Goal: Information Seeking & Learning: Understand process/instructions

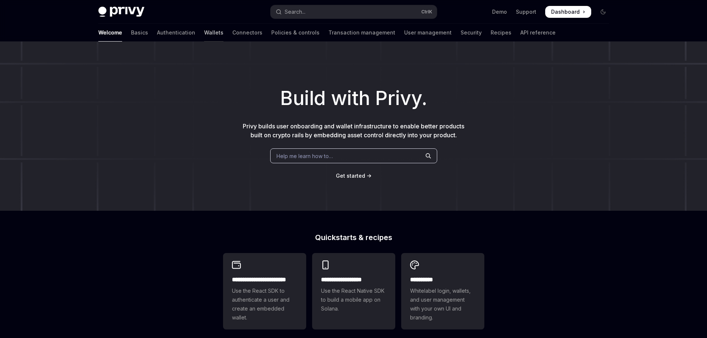
click at [204, 37] on link "Wallets" at bounding box center [213, 33] width 19 height 18
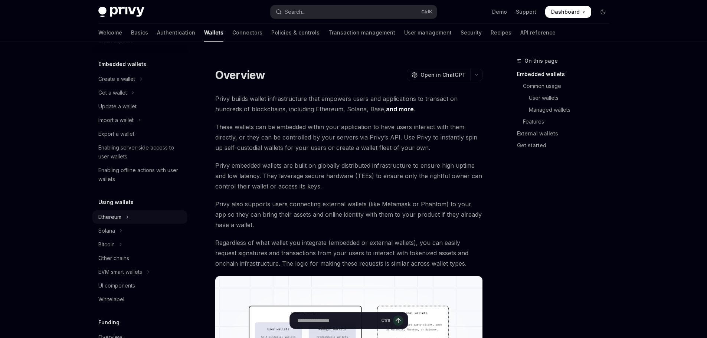
scroll to position [37, 0]
click at [116, 237] on button "Solana" at bounding box center [139, 229] width 95 height 13
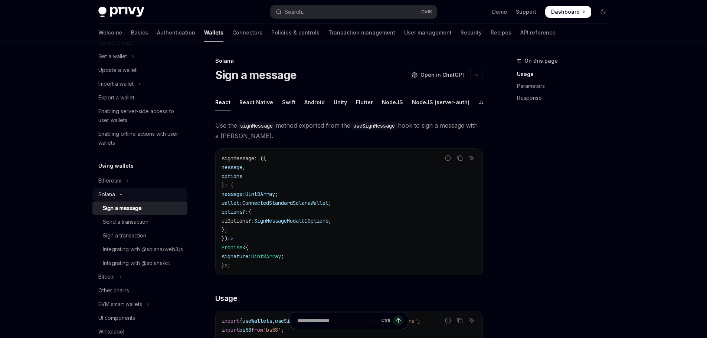
scroll to position [74, 0]
click at [124, 225] on div "Send a transaction" at bounding box center [126, 220] width 46 height 9
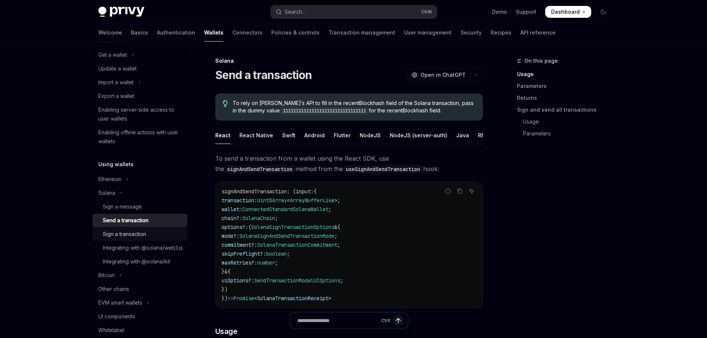
click at [120, 239] on div "Sign a transaction" at bounding box center [124, 234] width 43 height 9
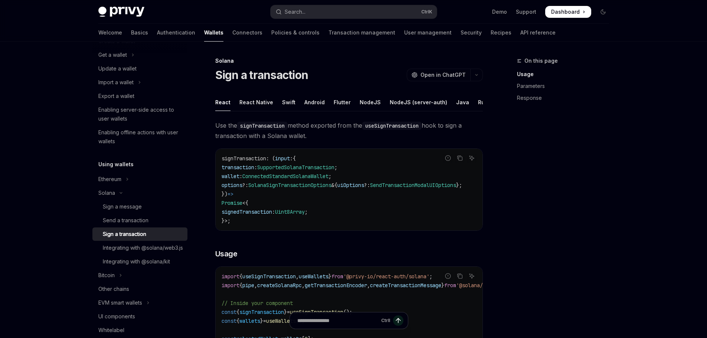
click at [241, 162] on span "signTransaction" at bounding box center [244, 158] width 45 height 7
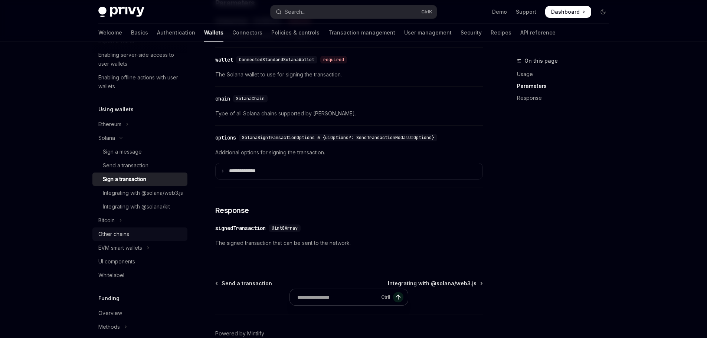
scroll to position [148, 0]
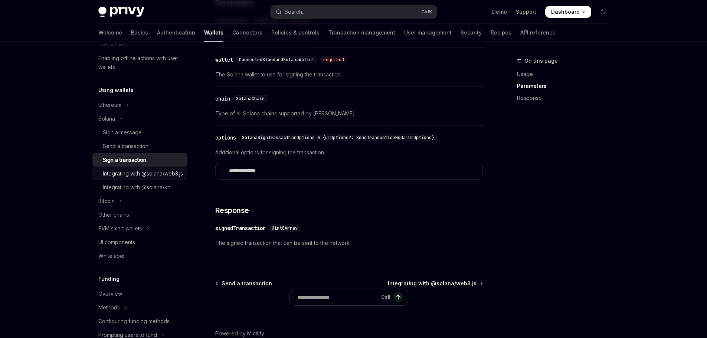
click at [156, 178] on div "Integrating with @solana/web3.js" at bounding box center [143, 173] width 80 height 9
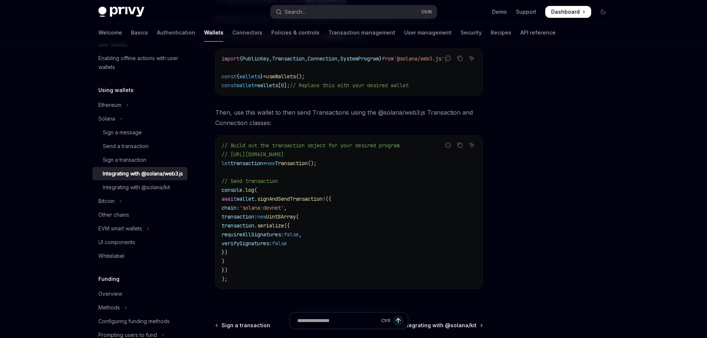
scroll to position [144, 0]
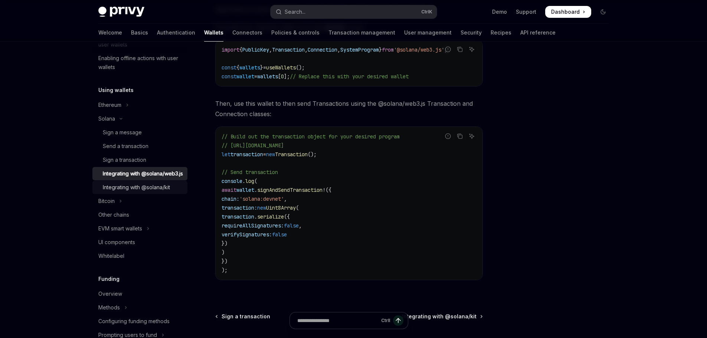
click at [153, 194] on link "Integrating with @solana/kit" at bounding box center [139, 187] width 95 height 13
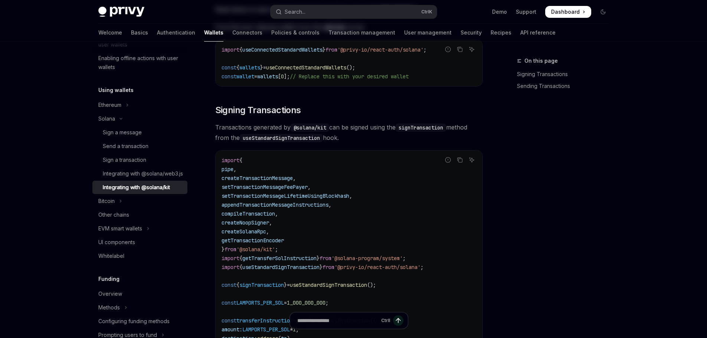
type textarea "*"
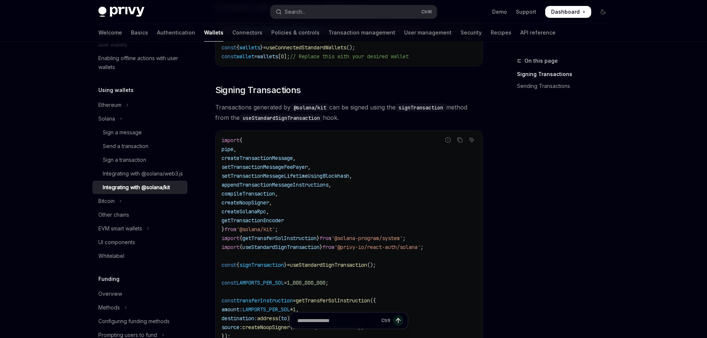
scroll to position [186, 0]
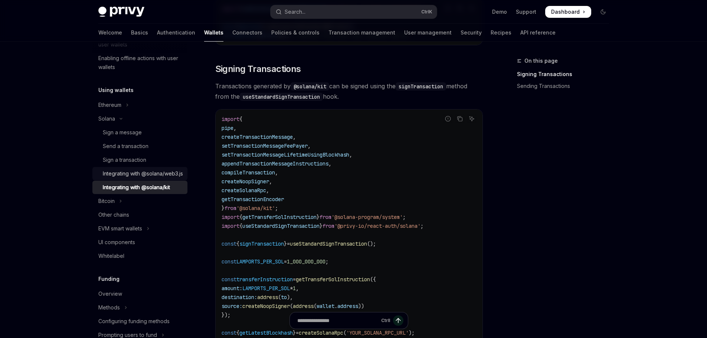
click at [142, 178] on div "Integrating with @solana/web3.js" at bounding box center [143, 173] width 80 height 9
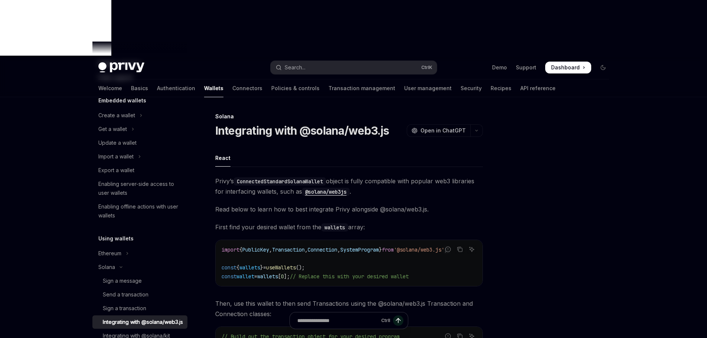
scroll to position [156, 0]
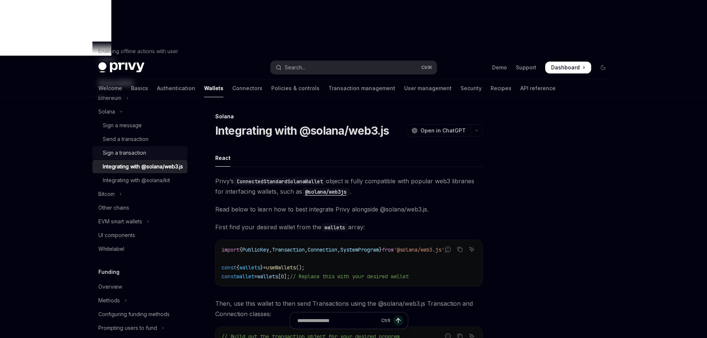
click at [112, 157] on div "Sign a transaction" at bounding box center [124, 152] width 43 height 9
type textarea "*"
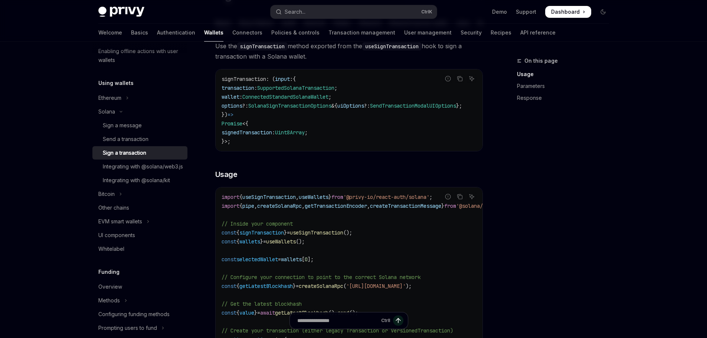
scroll to position [148, 0]
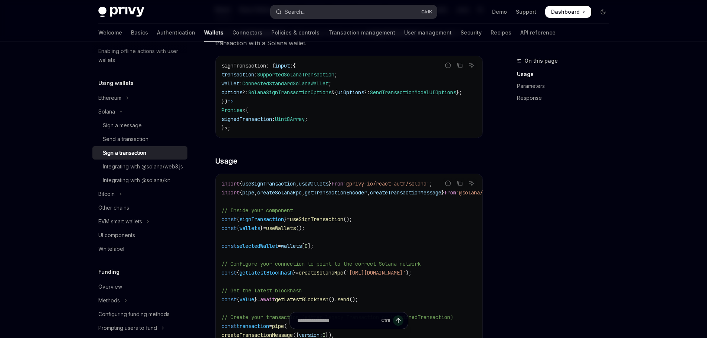
click at [307, 8] on button "Search... Ctrl K" at bounding box center [354, 11] width 166 height 13
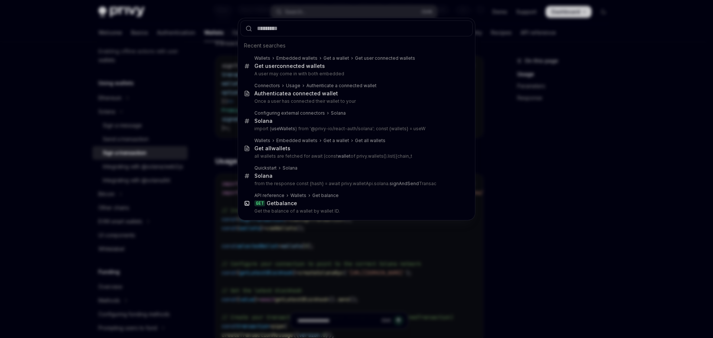
type input "**********"
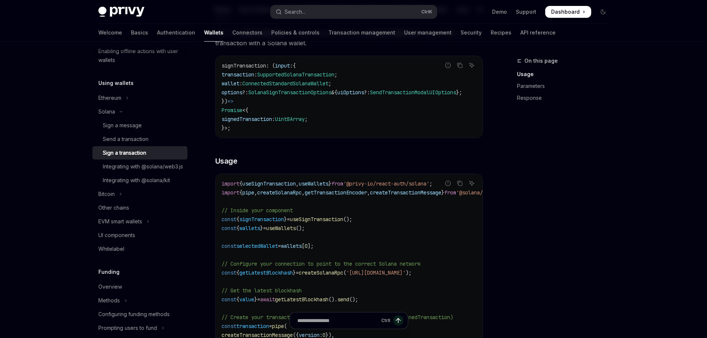
type textarea "*"
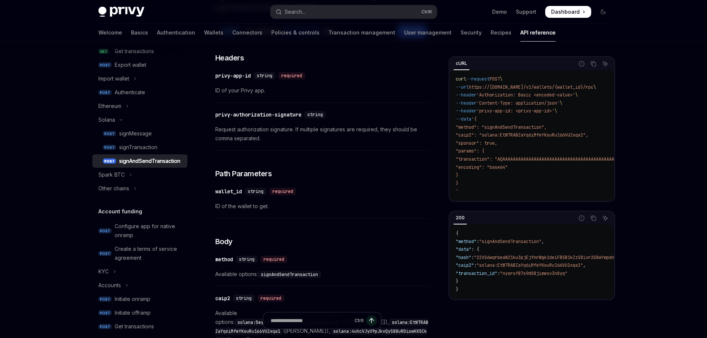
scroll to position [44, 0]
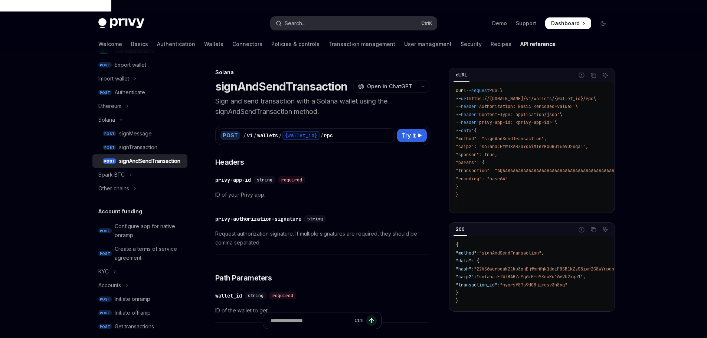
click at [347, 17] on button "Search... Ctrl K" at bounding box center [354, 23] width 166 height 13
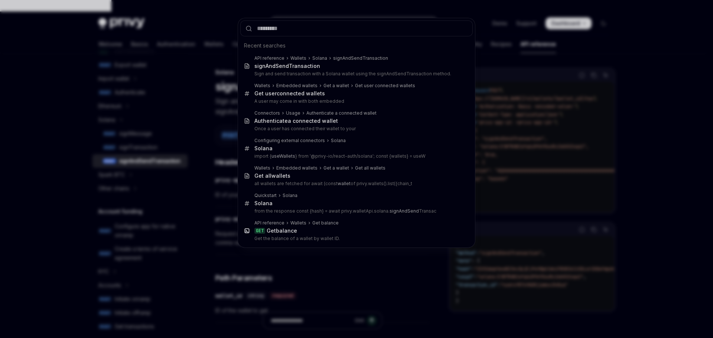
type input "**********"
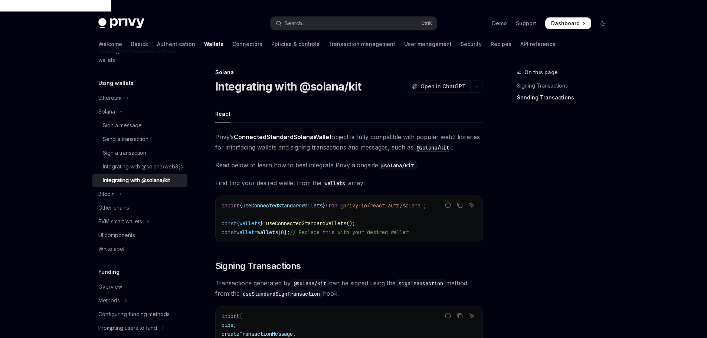
scroll to position [681, 0]
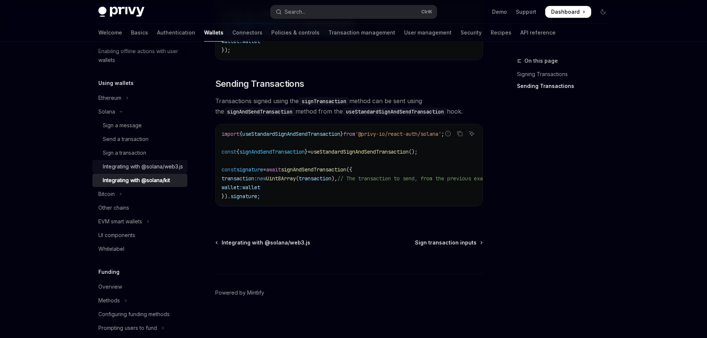
click at [131, 171] on div "Integrating with @solana/web3.js" at bounding box center [143, 166] width 80 height 9
type textarea "*"
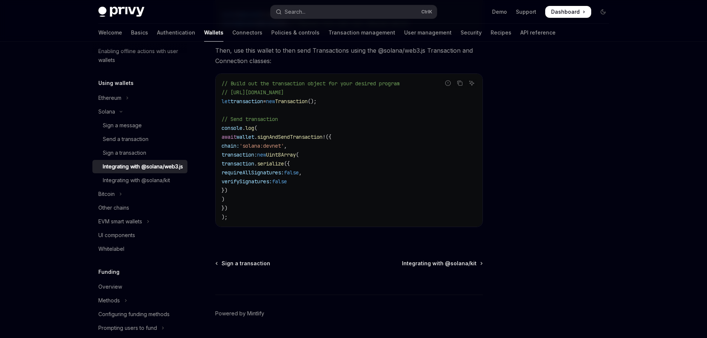
scroll to position [256, 0]
